Goal: Information Seeking & Learning: Learn about a topic

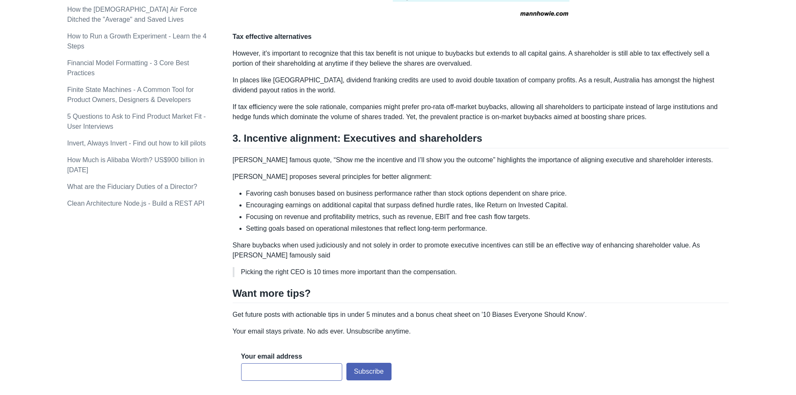
scroll to position [794, 0]
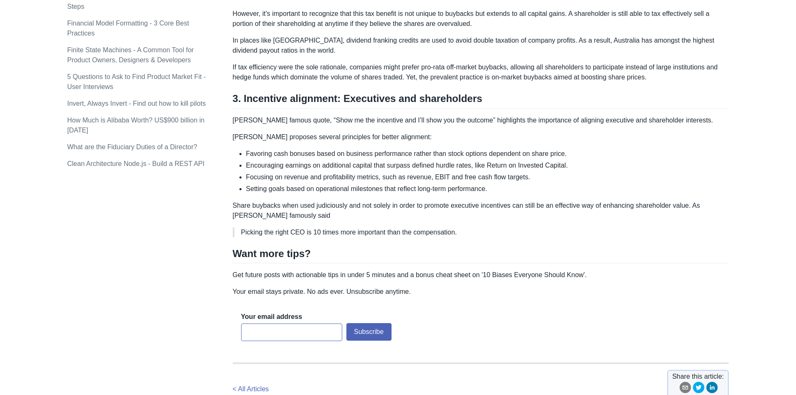
click at [356, 97] on h2 "3. Incentive alignment: Executives and shareholders" at bounding box center [481, 100] width 496 height 16
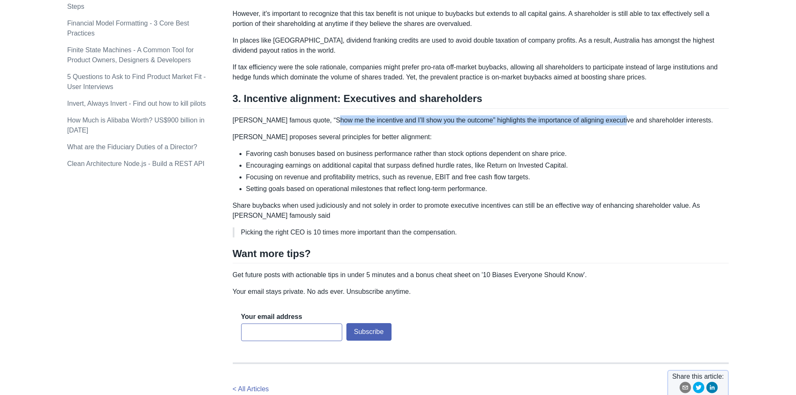
drag, startPoint x: 328, startPoint y: 120, endPoint x: 617, endPoint y: 122, distance: 289.6
click at [617, 122] on p "[PERSON_NAME] famous quote, “Show me the incentive and I’ll show you the outcom…" at bounding box center [481, 120] width 496 height 10
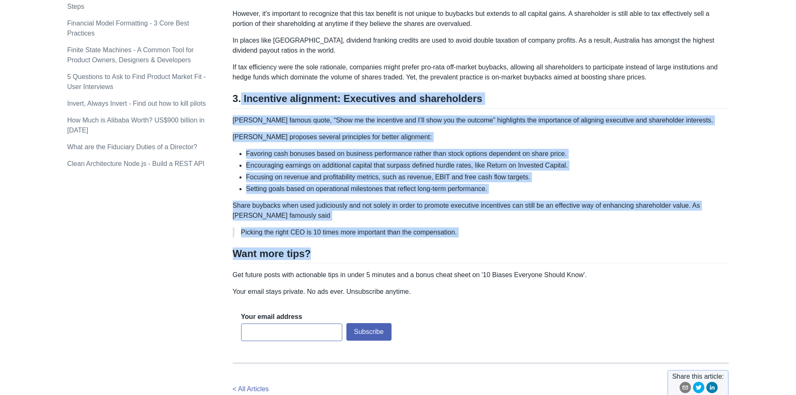
drag, startPoint x: 242, startPoint y: 98, endPoint x: 518, endPoint y: 237, distance: 309.3
copy div "Incentive alignment: Executives and shareholders [PERSON_NAME] famous quote, “S…"
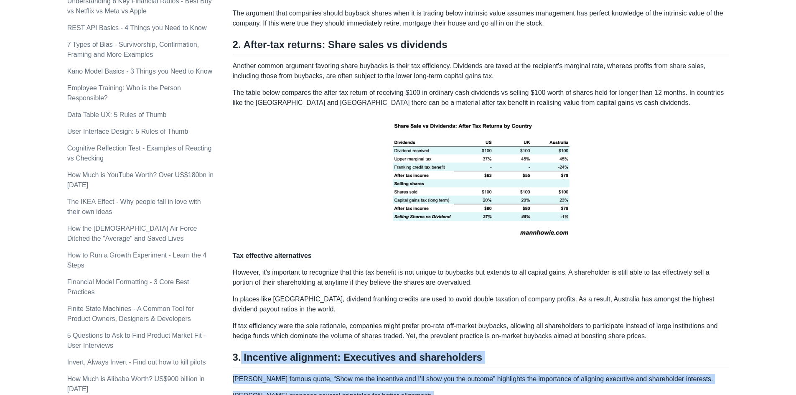
scroll to position [460, 0]
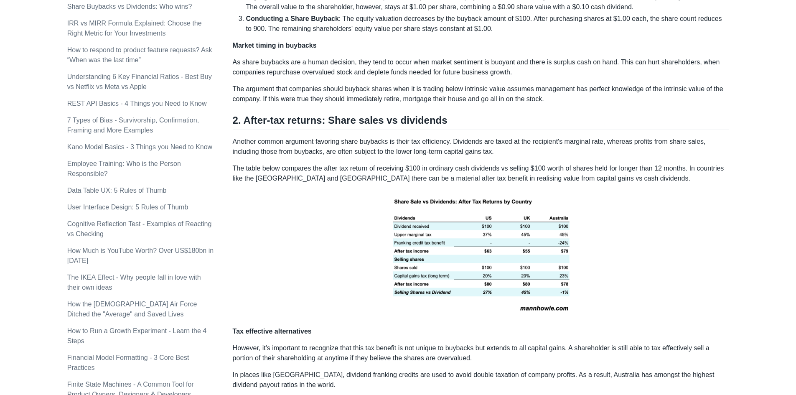
click at [500, 331] on p "Tax effective alternatives" at bounding box center [481, 331] width 496 height 10
click at [415, 231] on img at bounding box center [480, 255] width 227 height 130
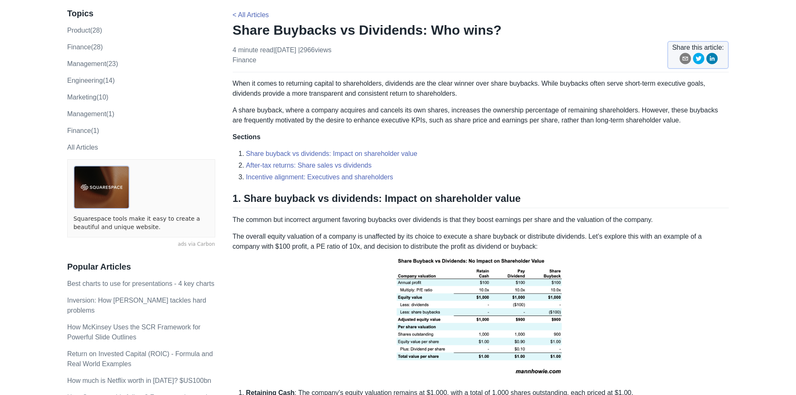
scroll to position [0, 0]
